Goal: Contribute content

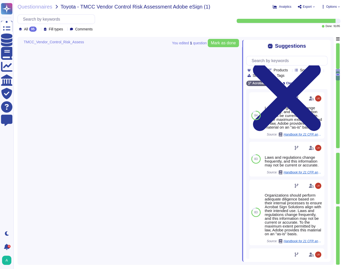
type textarea "When you purchase a product from Adobe, a license represents your right to use …"
type textarea "Adobe, like most multinational corporations, receives various complaints or all…"
type textarea "There have been no losses or breaches experienced by Adobe in the last five yea…"
type textarea "Adobe complies with all applicable privacy and data security laws and regulatio…"
type textarea "This is handled by the Risk Advisory and Assurance Services (RaaS) team in conj…"
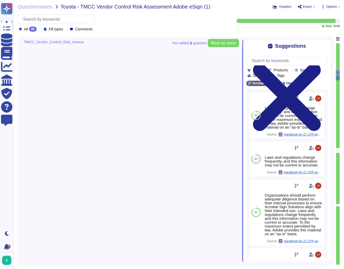
type textarea "Yes"
type textarea "At Adobe, good business begins with our commitment to the highest ethical stand…"
type textarea "Adobe has nothing to report at this time with respect to any supervisory author…"
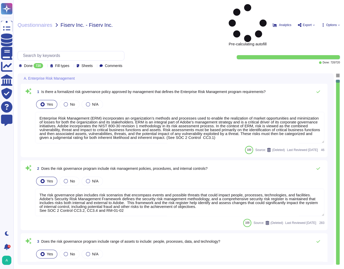
type textarea "Enterprise Risk Management (ERM) incorporates an organization’s methods and pro…"
type textarea "The risk governance plan includes risk scenarios that encompass events and poss…"
type textarea "Adobe has an established Enterprise-wide Risk Management process used by manage…"
type textarea "Adobe has a comprehensive technology risk management strategy that is well-esta…"
type textarea "The risk governance plan is approved by senior management and/or the board of d…"
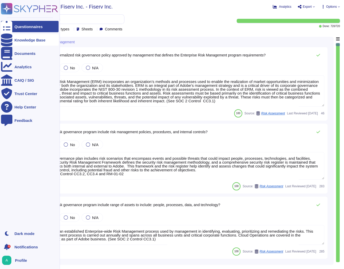
click at [13, 40] on div "Knowledge Base" at bounding box center [29, 39] width 57 height 11
